Goal: Task Accomplishment & Management: Complete application form

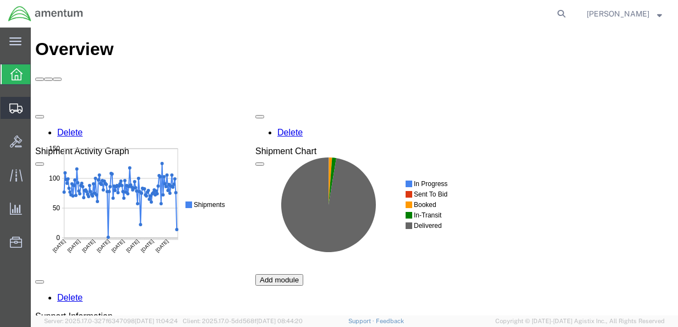
click at [0, 0] on span "Create from Template" at bounding box center [0, 0] width 0 height 0
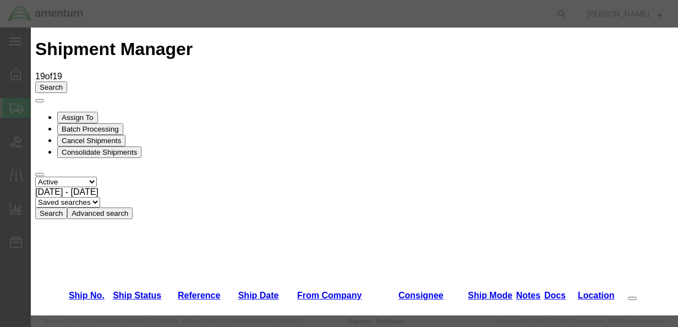
scroll to position [330, 0]
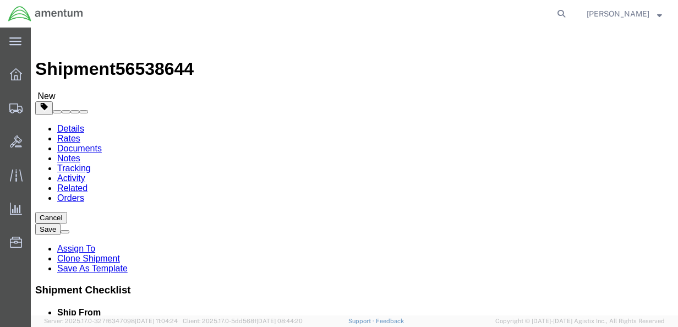
select select "49831"
select select
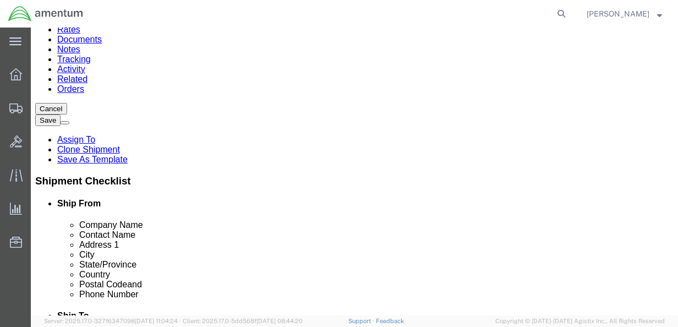
scroll to position [110, 0]
drag, startPoint x: 122, startPoint y: 134, endPoint x: 93, endPoint y: 134, distance: 28.6
click div "EFO"
type input "[PERSON_NAME]"
click p "- DynCorp International LLC - ([PERSON_NAME]) [STREET_ADDRESS][PERSON_NAME]"
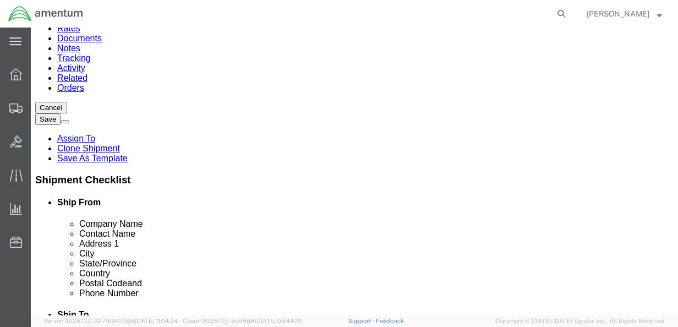
select select
type input "70401"
type input "[PHONE_NUMBER]"
select select "LA"
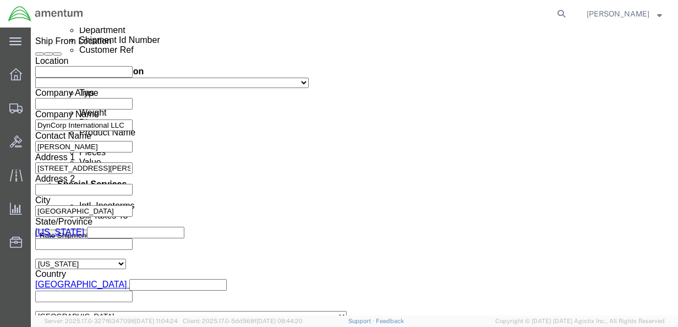
scroll to position [605, 0]
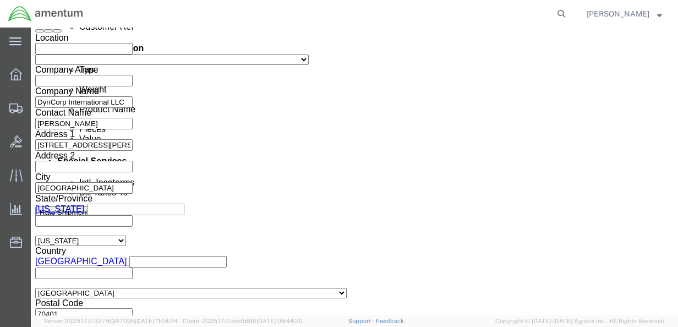
type input "[PERSON_NAME]"
click link "Package Information"
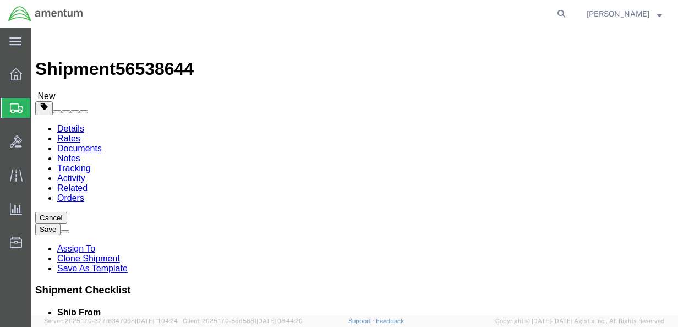
click select "Select BCK Boxes Bale(s) Basket(s) Bolt(s) Bottle(s) Buckets Bulk Bundle(s) Can…"
select select "ENV"
click select "Select BCK Boxes Bale(s) Basket(s) Bolt(s) Bottle(s) Buckets Bulk Bundle(s) Can…"
type input "9.50"
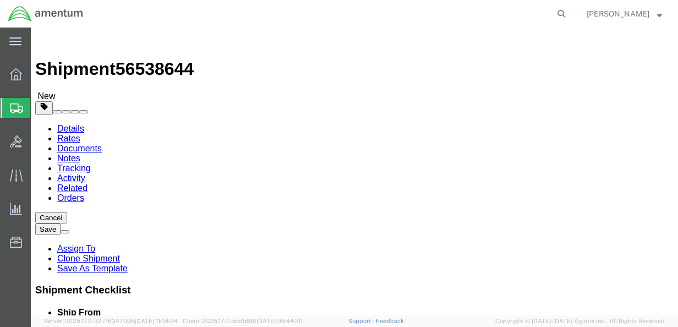
type input "12.50"
type input "0.25"
type input "1"
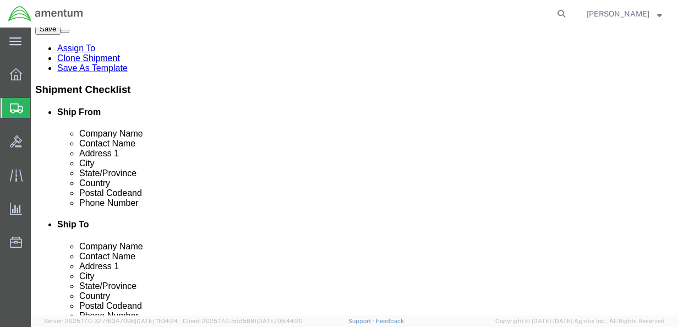
scroll to position [201, 0]
click button "Rate Shipment"
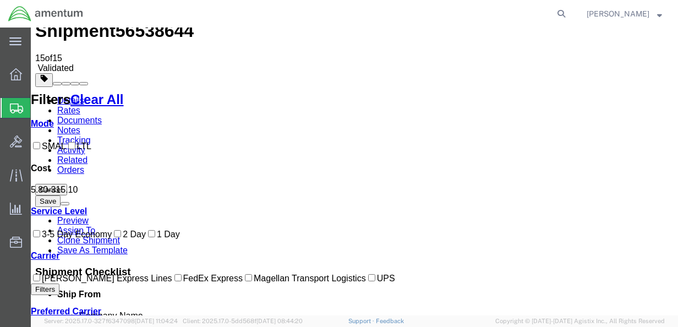
scroll to position [55, 0]
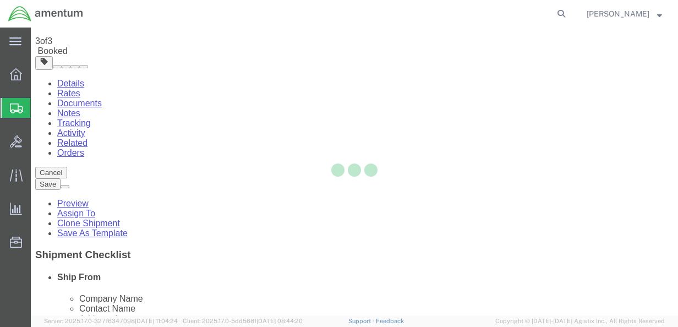
scroll to position [0, 0]
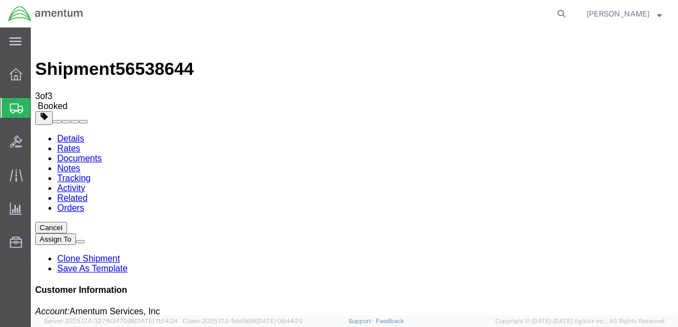
click at [0, 0] on span "Create from Template" at bounding box center [0, 0] width 0 height 0
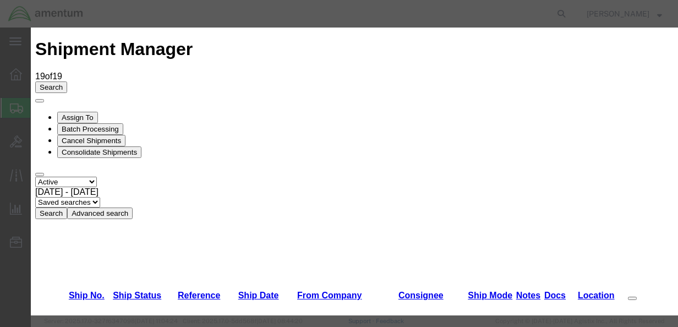
scroll to position [330, 0]
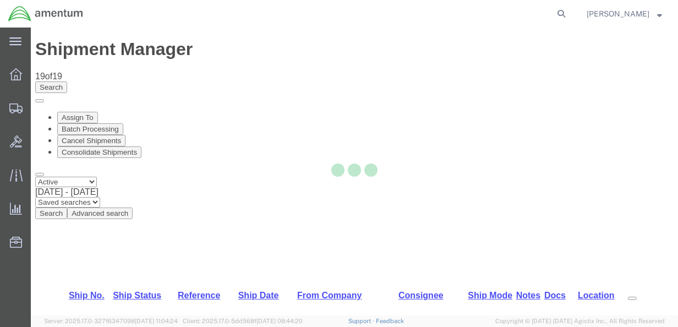
select select "49831"
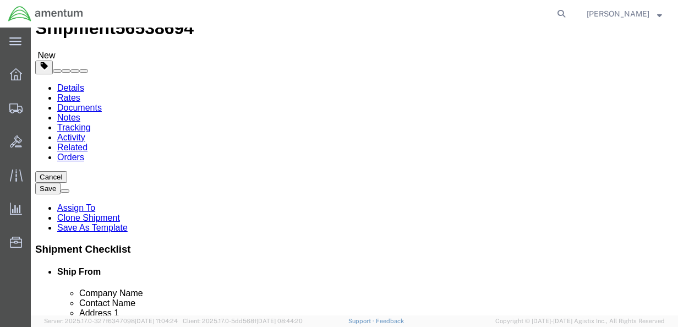
scroll to position [55, 0]
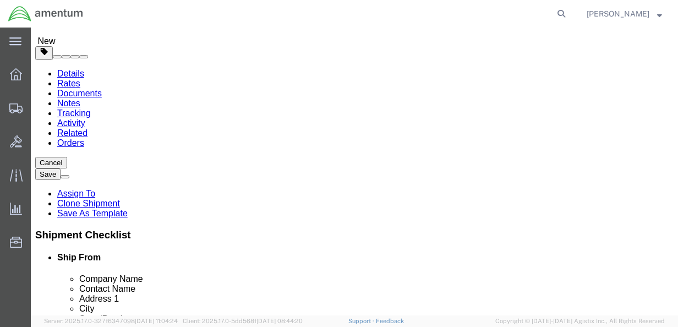
drag, startPoint x: 169, startPoint y: 191, endPoint x: 117, endPoint y: 191, distance: 52.8
click input "EFO"
type input "E"
type input "[PERSON_NAME]"
click p "- DynCorp International LLC - ([PERSON_NAME]) [STREET_ADDRESS][PERSON_NAME]"
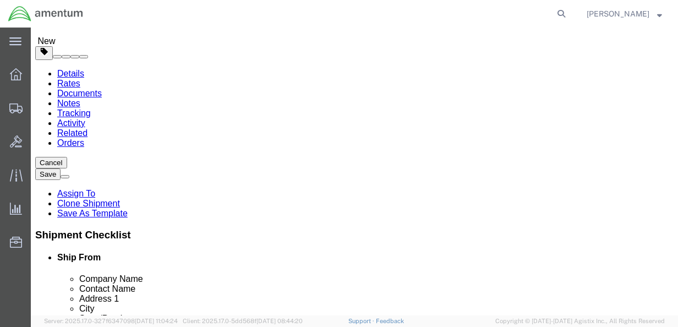
select select
type input "70401"
type input "[PHONE_NUMBER]"
select select "LA"
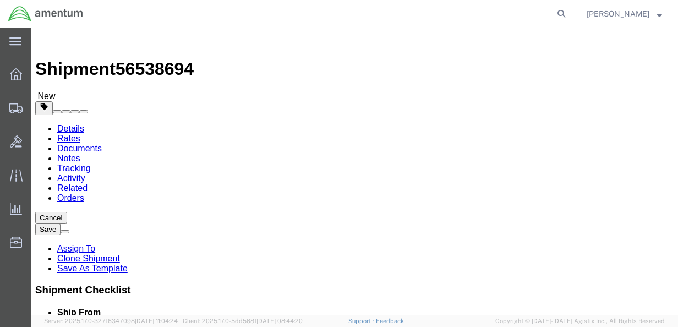
type input "[PERSON_NAME]"
type input "eho"
select select "49929"
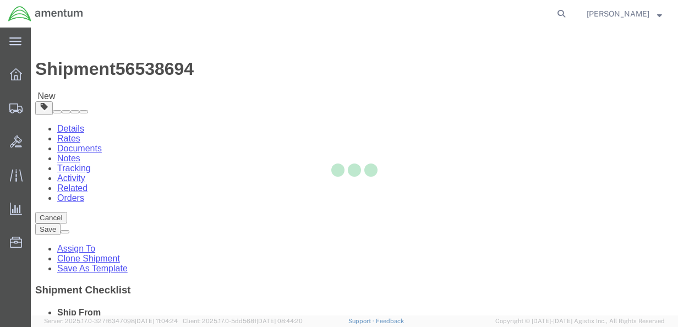
type input "77303"
type input "[PHONE_NUMBER]"
type input "[PERSON_NAME][EMAIL_ADDRESS][PERSON_NAME][DOMAIN_NAME]"
select select "[GEOGRAPHIC_DATA]"
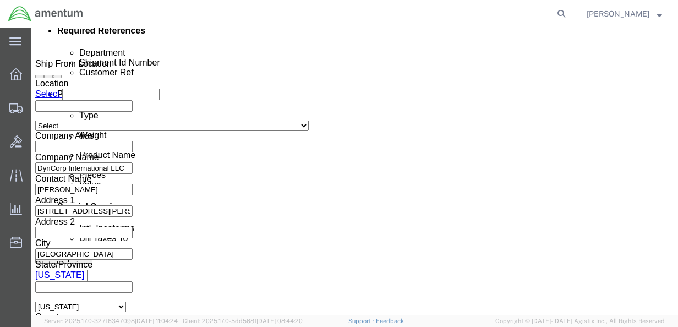
scroll to position [605, 0]
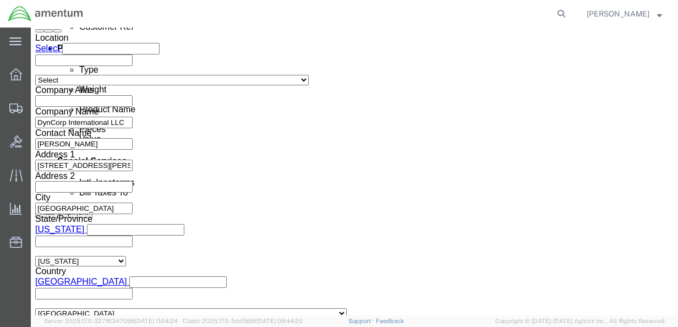
click icon
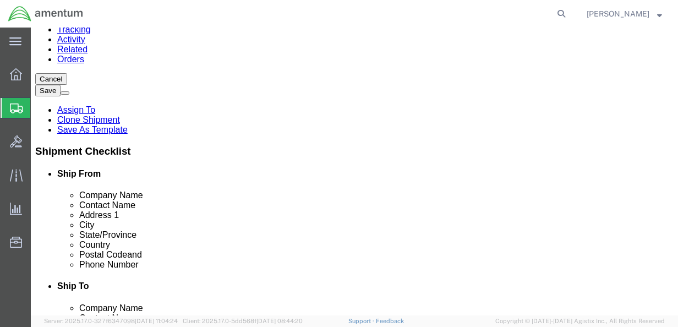
click dd "1.00 Each"
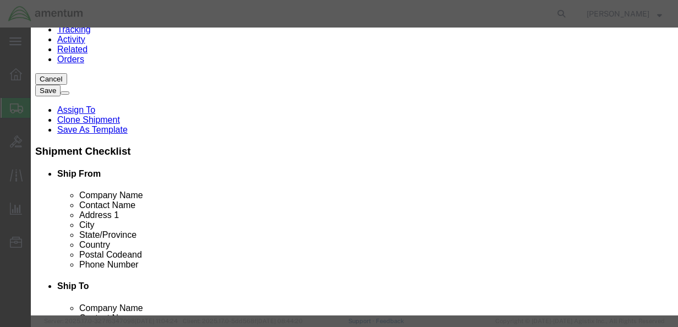
click button "button"
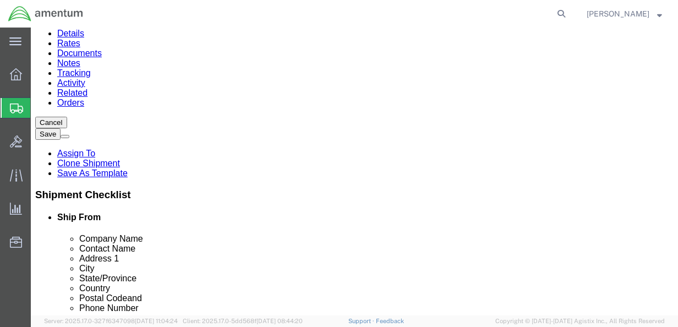
scroll to position [29, 0]
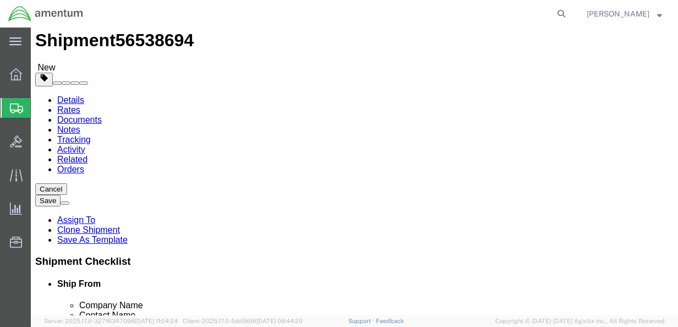
click select "Select BCK Boxes Bale(s) Basket(s) Bolt(s) Bottle(s) Buckets Bulk Bundle(s) Can…"
select select "ENV"
click select "Select BCK Boxes Bale(s) Basket(s) Bolt(s) Bottle(s) Buckets Bulk Bundle(s) Can…"
type input "9.50"
type input "12.50"
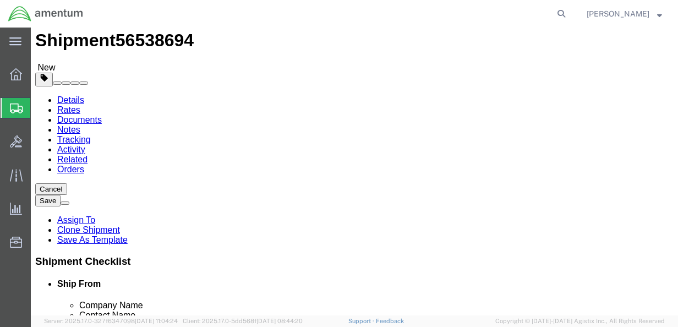
type input "0.25"
type input "1"
drag, startPoint x: 585, startPoint y: 263, endPoint x: 617, endPoint y: 293, distance: 43.2
click button "Rate Shipment"
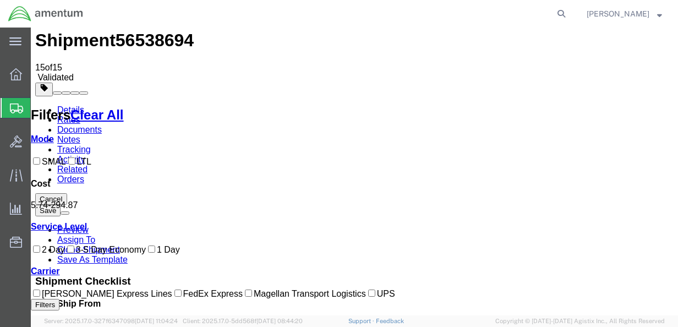
scroll to position [0, 0]
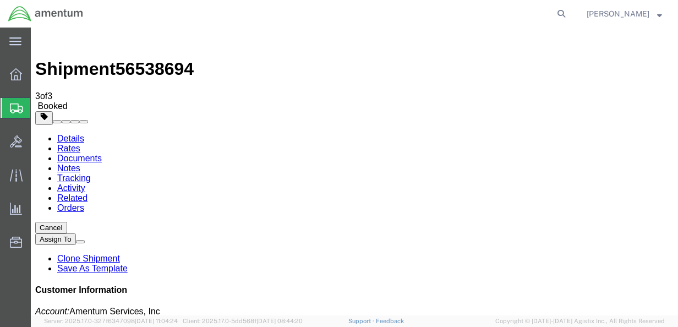
drag, startPoint x: 298, startPoint y: 201, endPoint x: 672, endPoint y: 208, distance: 374.6
